Goal: Task Accomplishment & Management: Use online tool/utility

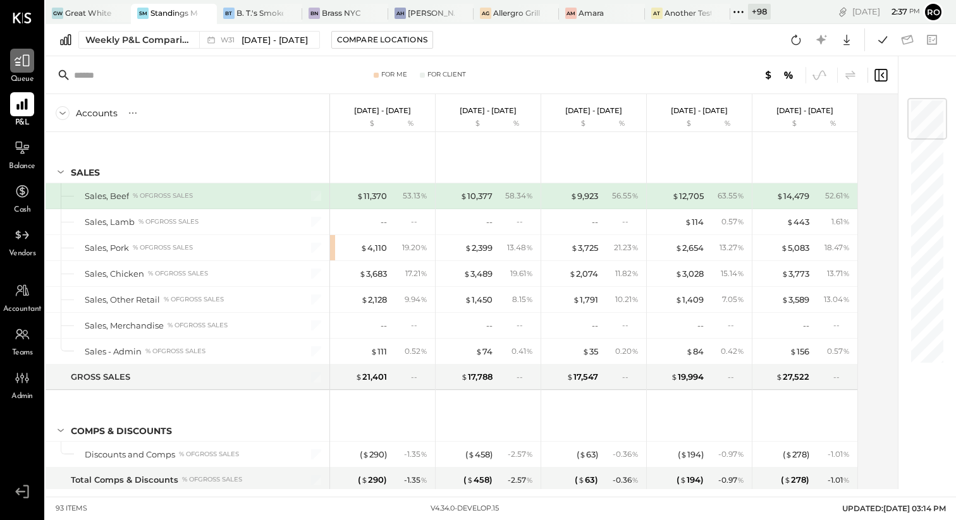
click at [25, 63] on icon at bounding box center [22, 60] width 16 height 16
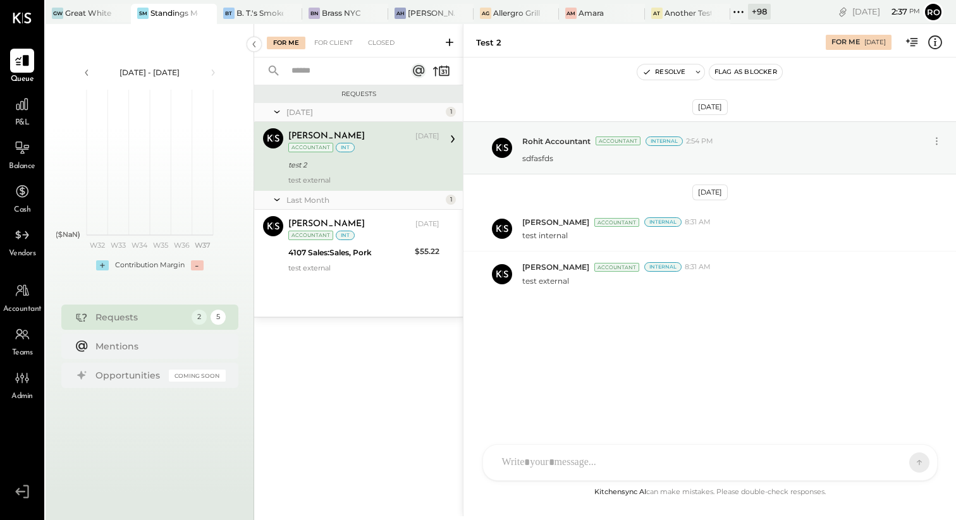
click at [933, 39] on icon at bounding box center [935, 42] width 16 height 16
click at [386, 274] on div "For Me For Client Closed Requests July 25 1 Nicolás Duque Accountant Nicolás Du…" at bounding box center [605, 270] width 702 height 493
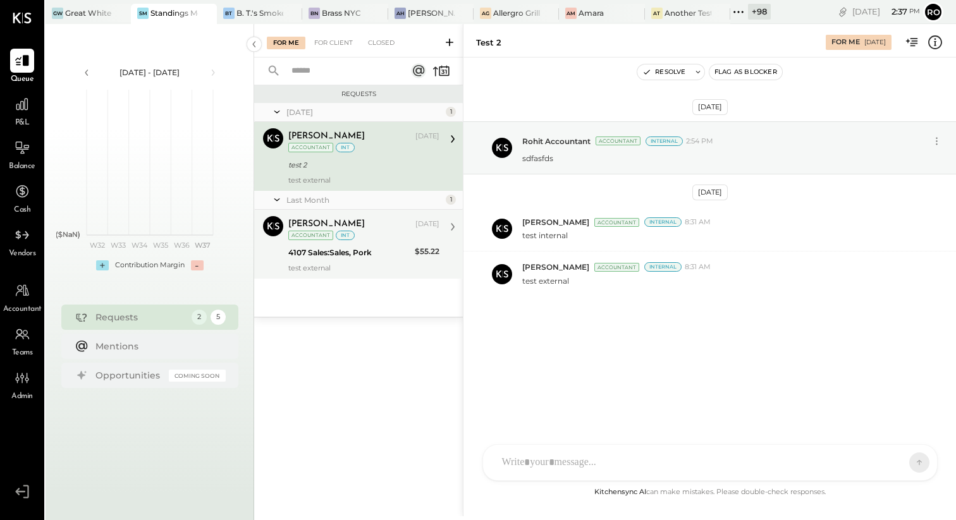
click at [386, 271] on div "test external" at bounding box center [363, 268] width 151 height 9
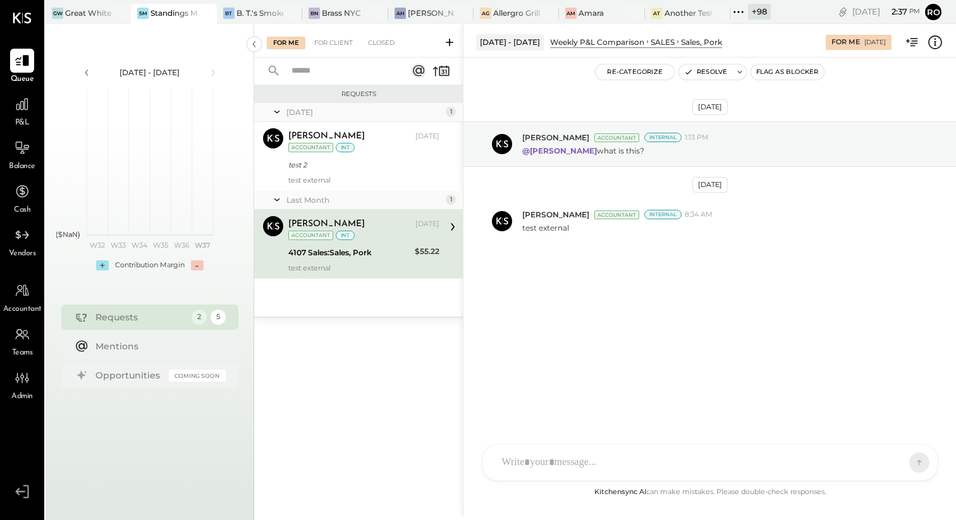
click at [941, 48] on icon at bounding box center [935, 42] width 16 height 16
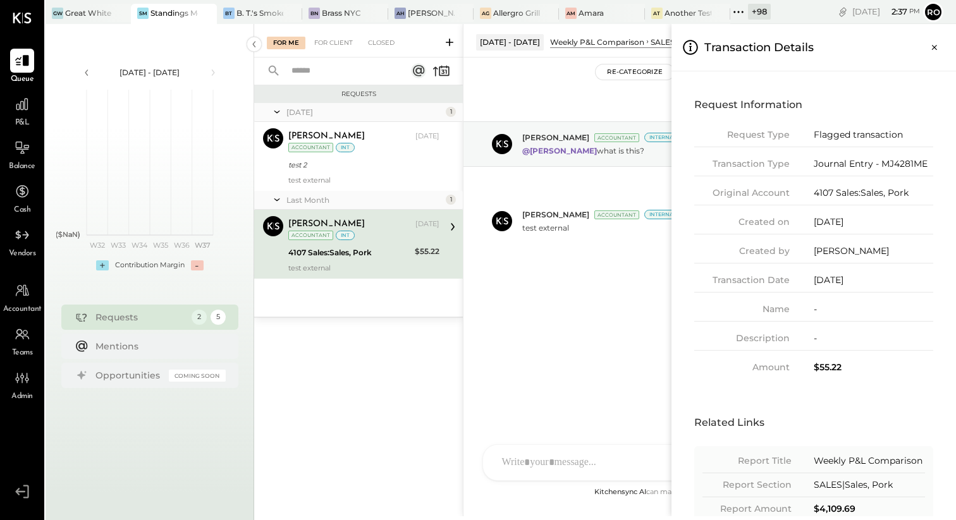
scroll to position [54, 0]
